Goal: Task Accomplishment & Management: Complete application form

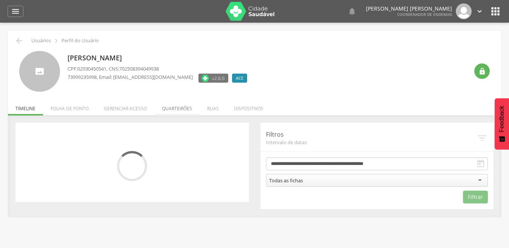
click at [179, 111] on li "Quarteirões" at bounding box center [176, 107] width 45 height 18
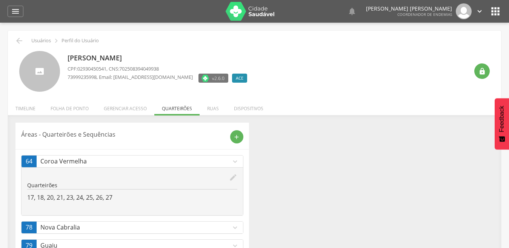
click at [235, 223] on link "78 Nova Cabralia expand_more" at bounding box center [131, 227] width 221 height 12
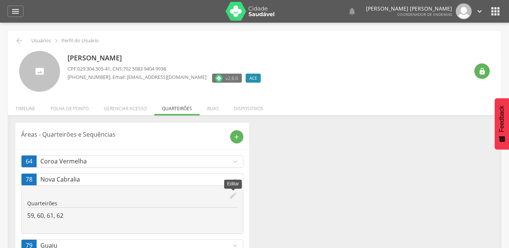
click at [235, 195] on icon "edit" at bounding box center [233, 195] width 8 height 8
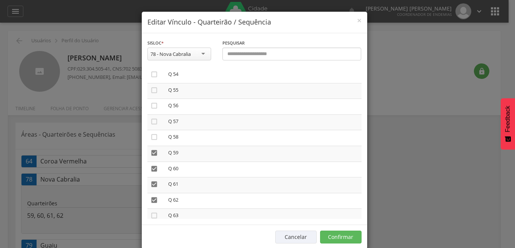
scroll to position [890, 0]
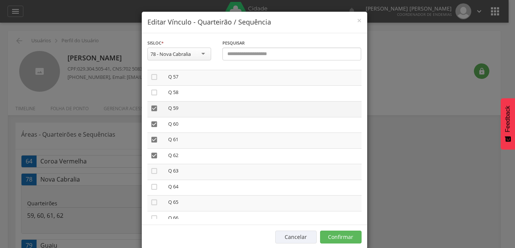
click at [150, 108] on icon "" at bounding box center [154, 108] width 8 height 8
click at [150, 109] on icon "" at bounding box center [154, 108] width 8 height 8
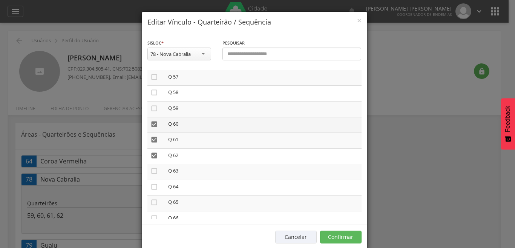
click at [150, 122] on icon "" at bounding box center [154, 124] width 8 height 8
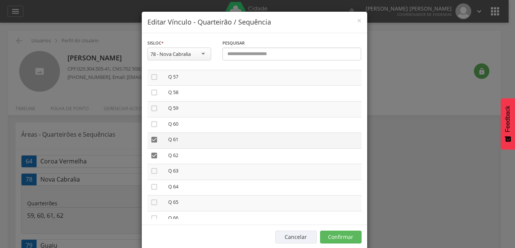
click at [150, 137] on icon "" at bounding box center [154, 140] width 8 height 8
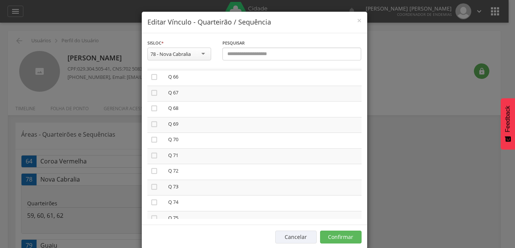
scroll to position [1049, 0]
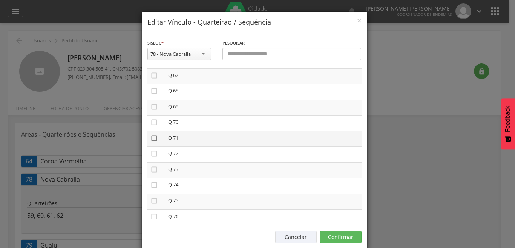
click at [150, 138] on icon "" at bounding box center [154, 138] width 8 height 8
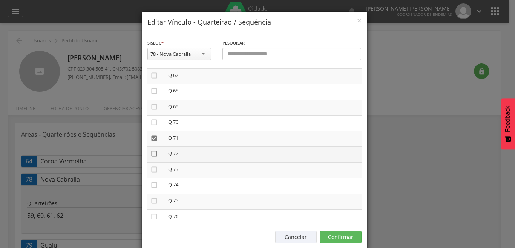
click at [152, 153] on icon "" at bounding box center [154, 154] width 8 height 8
click at [151, 166] on icon "" at bounding box center [154, 170] width 8 height 8
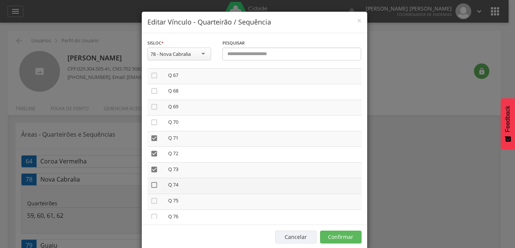
click at [150, 186] on icon "" at bounding box center [154, 185] width 8 height 8
click at [150, 201] on icon "" at bounding box center [154, 201] width 8 height 8
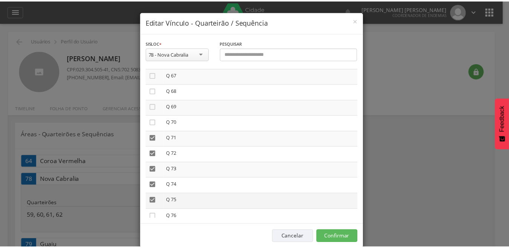
scroll to position [1086, 0]
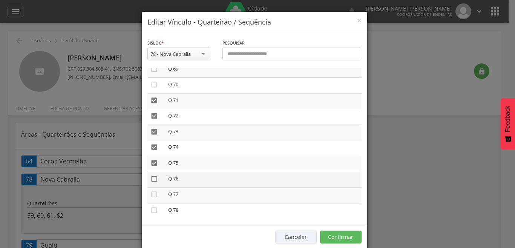
click at [150, 179] on icon "" at bounding box center [154, 179] width 8 height 8
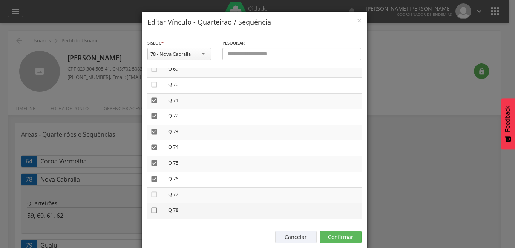
click at [150, 209] on icon "" at bounding box center [154, 210] width 8 height 8
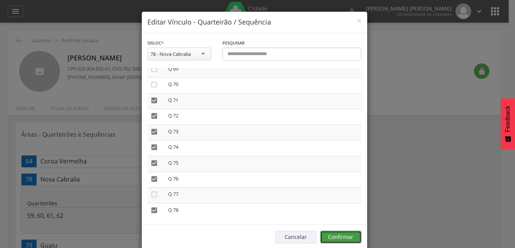
click at [336, 238] on button "Confirmar" at bounding box center [340, 236] width 41 height 13
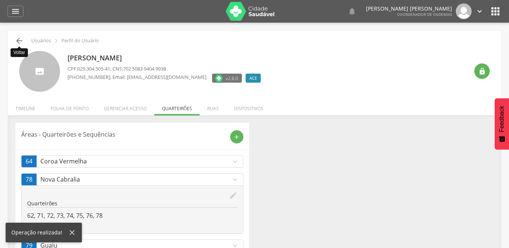
click at [20, 40] on icon "" at bounding box center [19, 40] width 9 height 9
